Goal: Task Accomplishment & Management: Manage account settings

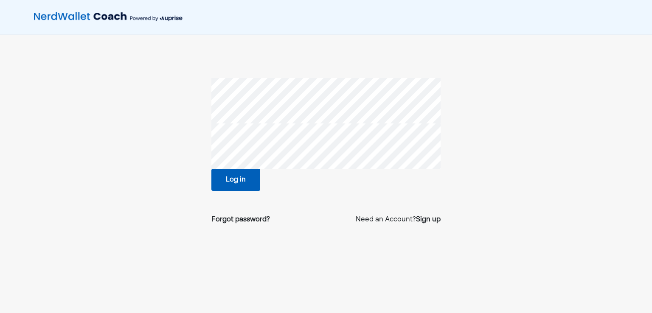
click at [229, 184] on button "Log in" at bounding box center [235, 180] width 49 height 22
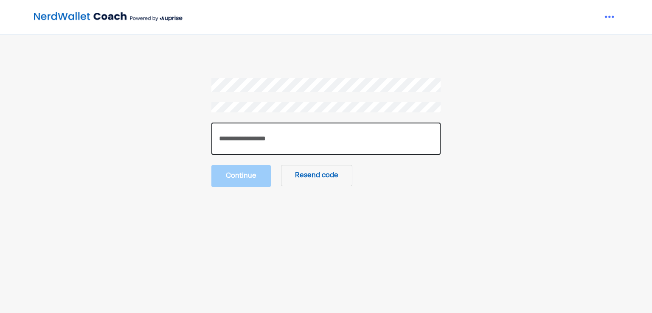
click at [245, 138] on input "number" at bounding box center [325, 139] width 229 height 32
click at [320, 143] on input "number" at bounding box center [325, 139] width 229 height 32
type input "******"
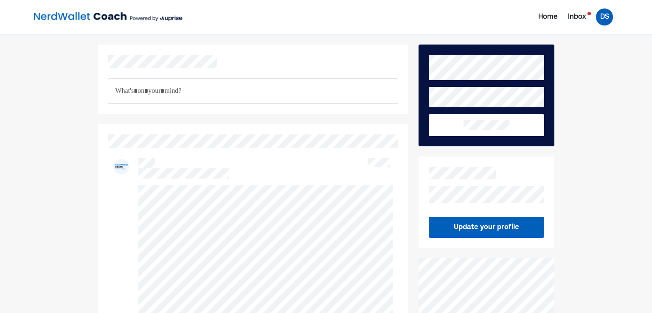
click at [598, 17] on div "DS" at bounding box center [604, 16] width 17 height 17
click at [597, 51] on div "Settings" at bounding box center [598, 53] width 27 height 10
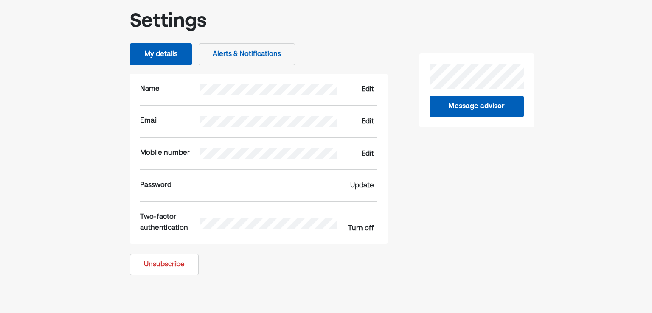
scroll to position [42, 0]
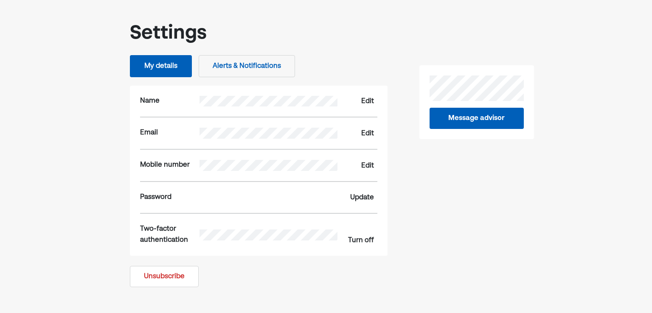
click at [166, 272] on button "Unsubscribe" at bounding box center [164, 276] width 69 height 21
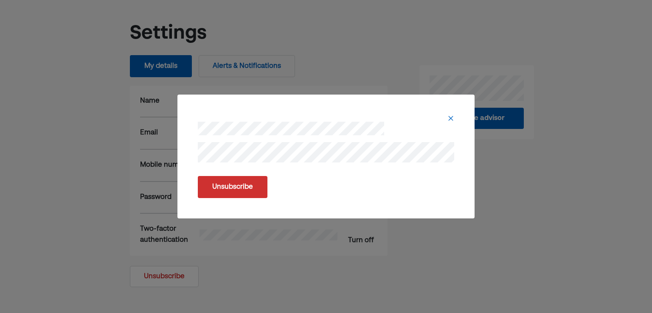
click at [231, 184] on button "Unsubscribe" at bounding box center [233, 187] width 70 height 22
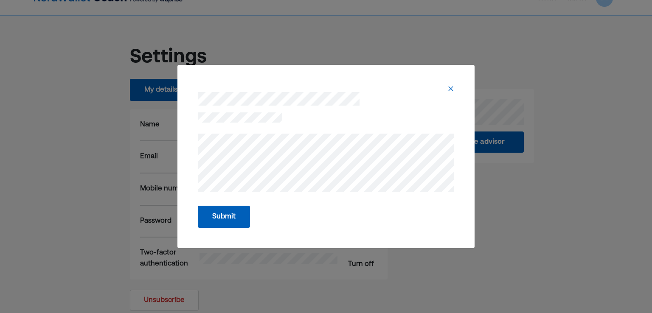
scroll to position [0, 0]
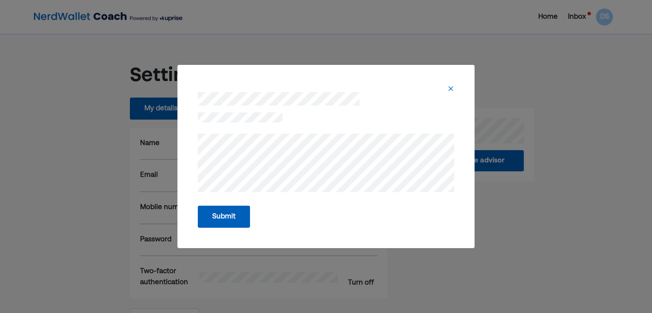
click at [221, 214] on button "Submit" at bounding box center [224, 217] width 52 height 22
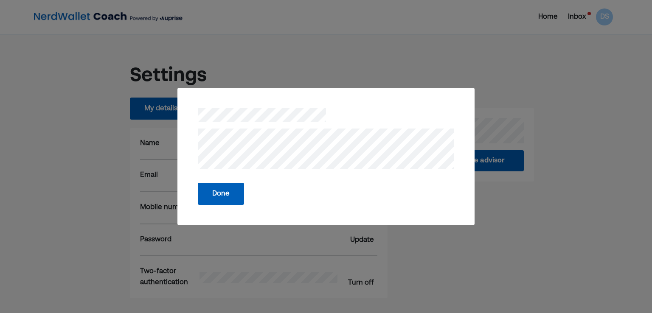
click at [228, 196] on button "Done" at bounding box center [221, 194] width 46 height 22
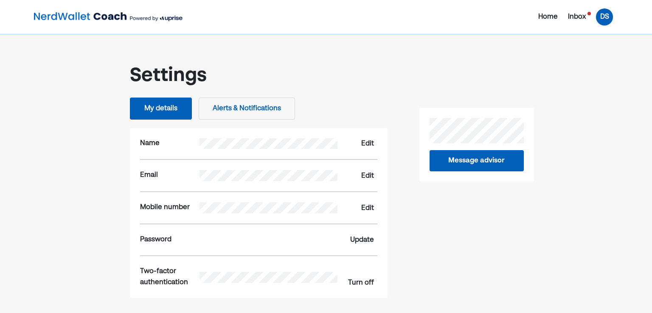
click at [606, 16] on div "DS" at bounding box center [604, 16] width 17 height 17
click at [599, 50] on div "Log out" at bounding box center [598, 53] width 25 height 10
